Goal: Information Seeking & Learning: Learn about a topic

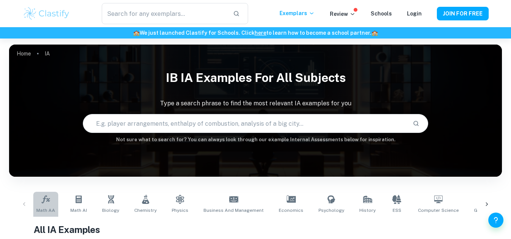
click at [48, 211] on span "Math AA" at bounding box center [45, 210] width 19 height 7
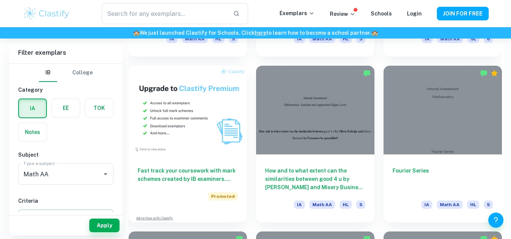
scroll to position [535, 0]
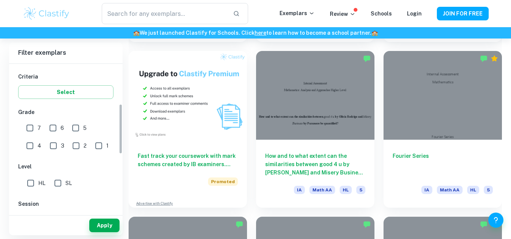
drag, startPoint x: 119, startPoint y: 108, endPoint x: 116, endPoint y: 150, distance: 41.6
click at [116, 150] on div "IB College Category IA EE TOK Notes Subject Type a subject Math AA Type a subje…" at bounding box center [65, 138] width 113 height 149
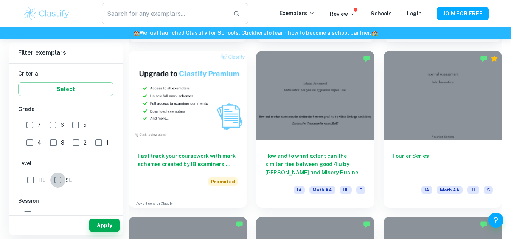
click at [54, 184] on input "SL" at bounding box center [57, 180] width 15 height 15
checkbox input "true"
click at [26, 127] on input "7" at bounding box center [29, 125] width 15 height 15
checkbox input "true"
click at [50, 126] on input "6" at bounding box center [52, 125] width 15 height 15
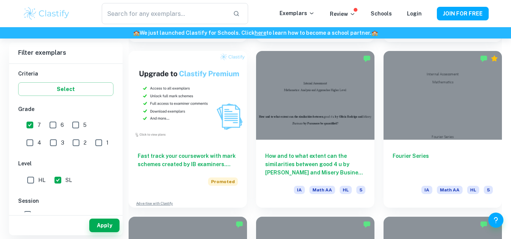
checkbox input "true"
click at [74, 125] on input "5" at bounding box center [75, 125] width 15 height 15
checkbox input "true"
click at [37, 135] on input "4" at bounding box center [29, 142] width 15 height 15
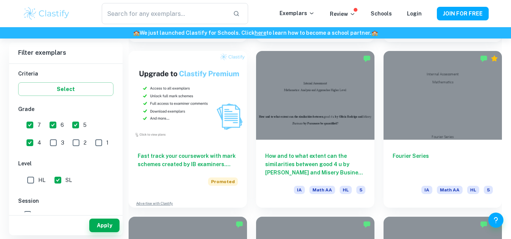
checkbox input "false"
click at [71, 127] on input "5" at bounding box center [75, 125] width 15 height 15
checkbox input "false"
click at [47, 125] on input "6" at bounding box center [52, 125] width 15 height 15
checkbox input "false"
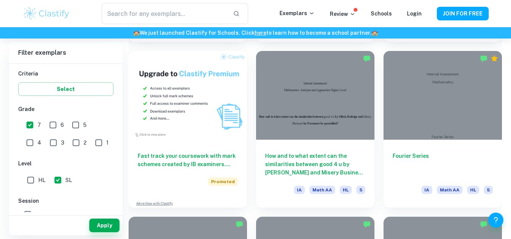
click at [30, 125] on input "7" at bounding box center [29, 125] width 15 height 15
checkbox input "false"
click at [91, 147] on input "1" at bounding box center [98, 142] width 15 height 15
checkbox input "true"
click at [68, 144] on input "2" at bounding box center [75, 142] width 15 height 15
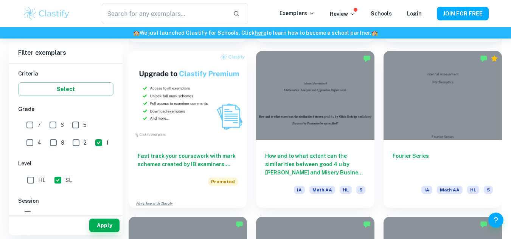
checkbox input "true"
click at [46, 142] on input "3" at bounding box center [53, 142] width 15 height 15
checkbox input "true"
click at [37, 135] on input "4" at bounding box center [29, 142] width 15 height 15
checkbox input "true"
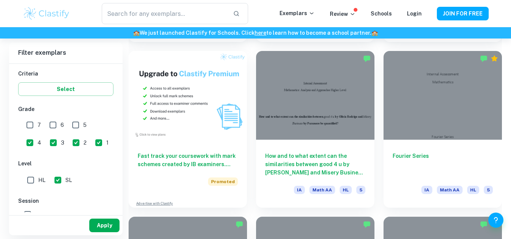
click at [112, 229] on button "Apply" at bounding box center [104, 226] width 30 height 14
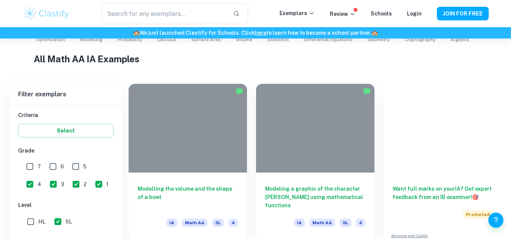
scroll to position [535, 0]
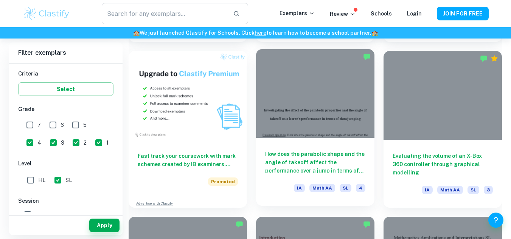
click at [300, 146] on div "How does the parabolic shape and the angle of takeoff affect the performance ov…" at bounding box center [315, 172] width 118 height 68
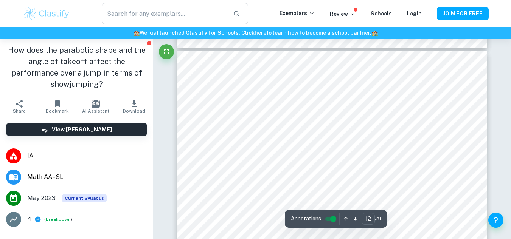
scroll to position [4618, 0]
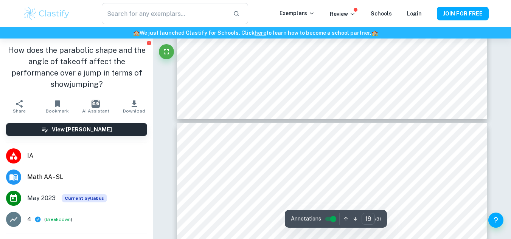
type input "20"
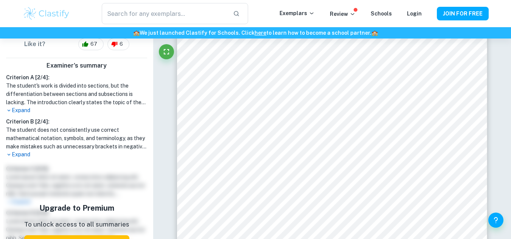
scroll to position [205, 0]
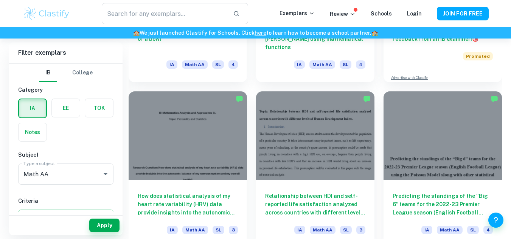
scroll to position [393, 0]
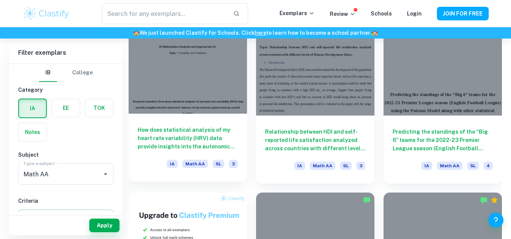
click at [190, 118] on div "How does statistical analysis of my heart rate variability (HRV) data provide i…" at bounding box center [188, 148] width 118 height 68
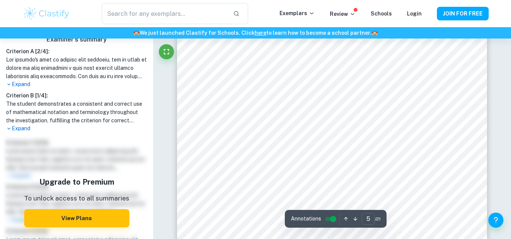
scroll to position [1736, 0]
type input "21"
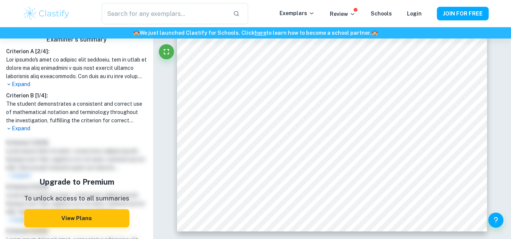
click at [19, 128] on p "Expand" at bounding box center [76, 129] width 141 height 8
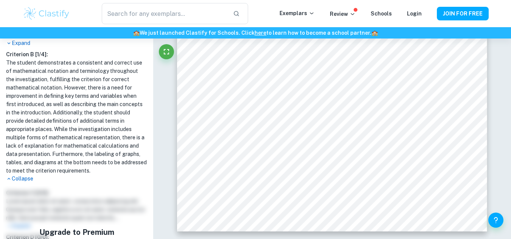
scroll to position [283, 0]
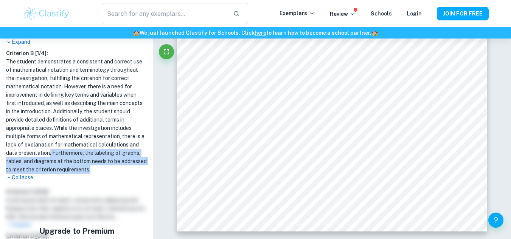
drag, startPoint x: 119, startPoint y: 167, endPoint x: 49, endPoint y: 153, distance: 70.9
click at [49, 153] on h1 "The student demonstrates a consistent and correct use of mathematical notation …" at bounding box center [76, 115] width 141 height 116
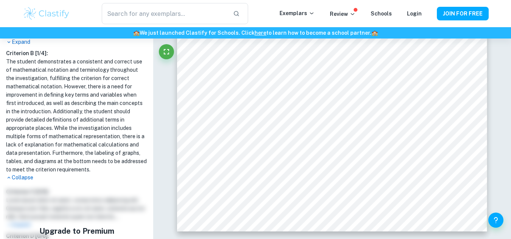
click at [46, 124] on h1 "The student demonstrates a consistent and correct use of mathematical notation …" at bounding box center [76, 115] width 141 height 116
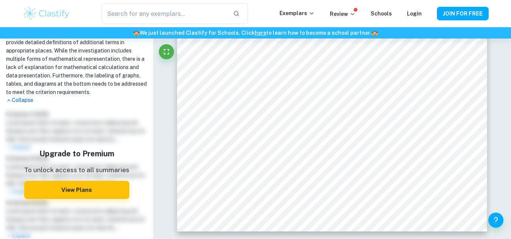
scroll to position [0, 0]
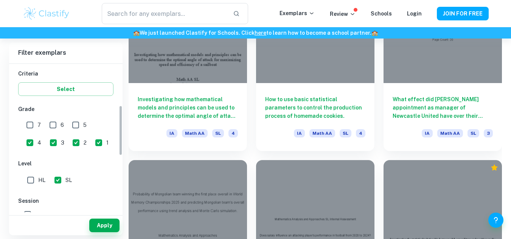
scroll to position [132, 0]
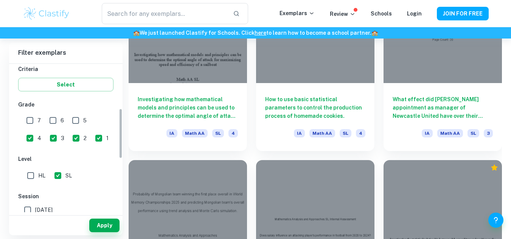
drag, startPoint x: 120, startPoint y: 81, endPoint x: 116, endPoint y: 126, distance: 45.1
click at [116, 126] on div "IB College Category IA EE TOK Notes Subject Type a subject Math AA Type a subje…" at bounding box center [65, 138] width 113 height 149
click at [37, 131] on input "4" at bounding box center [29, 138] width 15 height 15
checkbox input "false"
click at [91, 138] on input "1" at bounding box center [98, 138] width 15 height 15
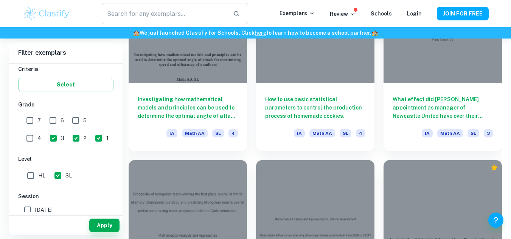
checkbox input "false"
click at [68, 140] on input "2" at bounding box center [75, 138] width 15 height 15
checkbox input "false"
click at [46, 139] on input "3" at bounding box center [53, 138] width 15 height 15
checkbox input "false"
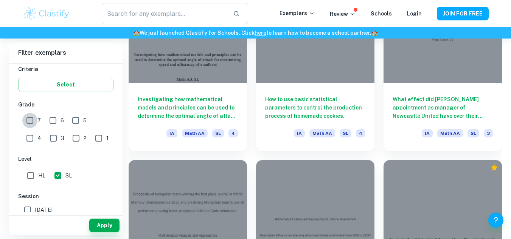
click at [30, 120] on input "7" at bounding box center [29, 120] width 15 height 15
checkbox input "true"
click at [44, 122] on div "7" at bounding box center [35, 119] width 23 height 17
click at [50, 122] on input "6" at bounding box center [52, 120] width 15 height 15
checkbox input "true"
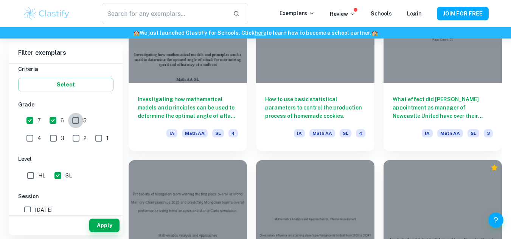
click at [74, 122] on input "5" at bounding box center [75, 120] width 15 height 15
checkbox input "true"
click at [108, 226] on button "Apply" at bounding box center [104, 226] width 30 height 14
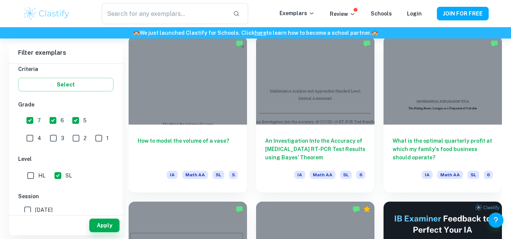
scroll to position [2715, 0]
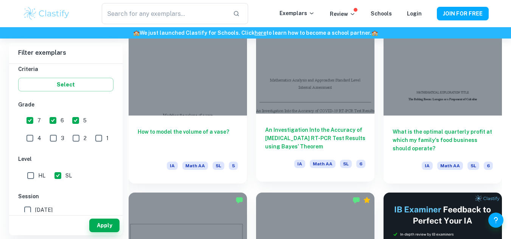
click at [330, 101] on div at bounding box center [315, 69] width 118 height 89
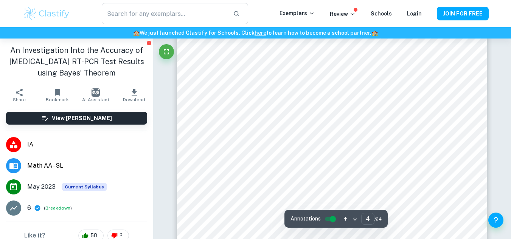
scroll to position [1488, 0]
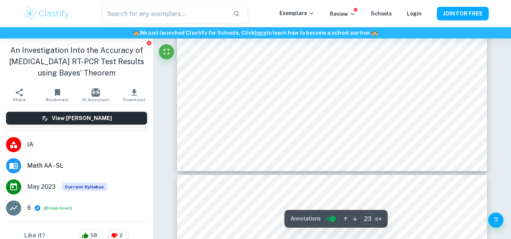
type input "24"
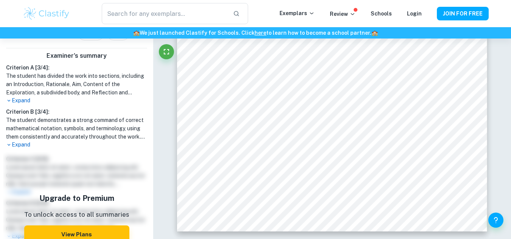
scroll to position [202, 0]
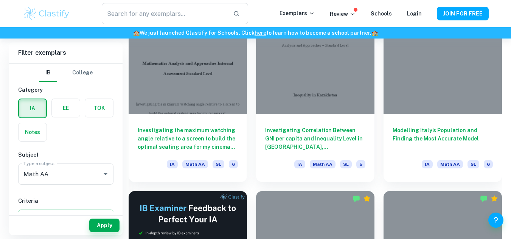
scroll to position [1067, 0]
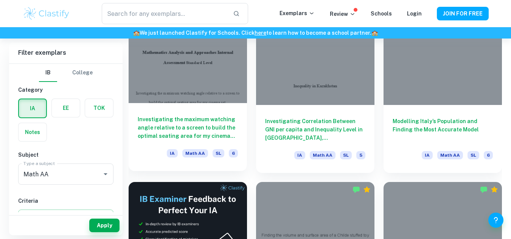
click at [232, 125] on h6 "Investigating the maximum watching angle relative to a screen to build the opti…" at bounding box center [188, 127] width 100 height 25
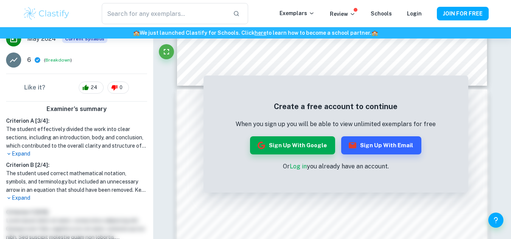
scroll to position [161, 0]
click at [15, 153] on p "Expand" at bounding box center [76, 153] width 141 height 8
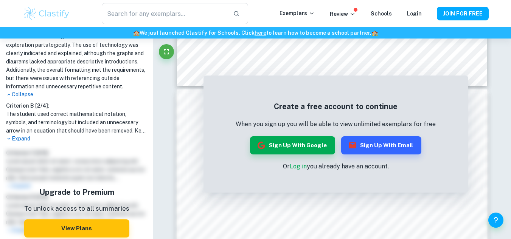
scroll to position [312, 0]
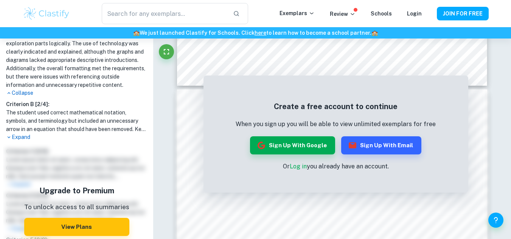
click at [19, 141] on p "Expand" at bounding box center [76, 137] width 141 height 8
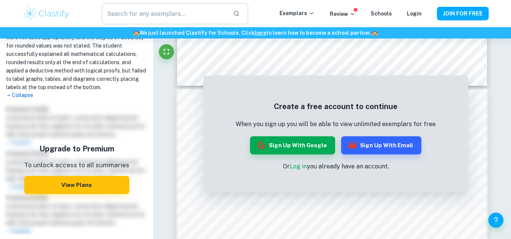
scroll to position [466, 0]
